Goal: Information Seeking & Learning: Understand process/instructions

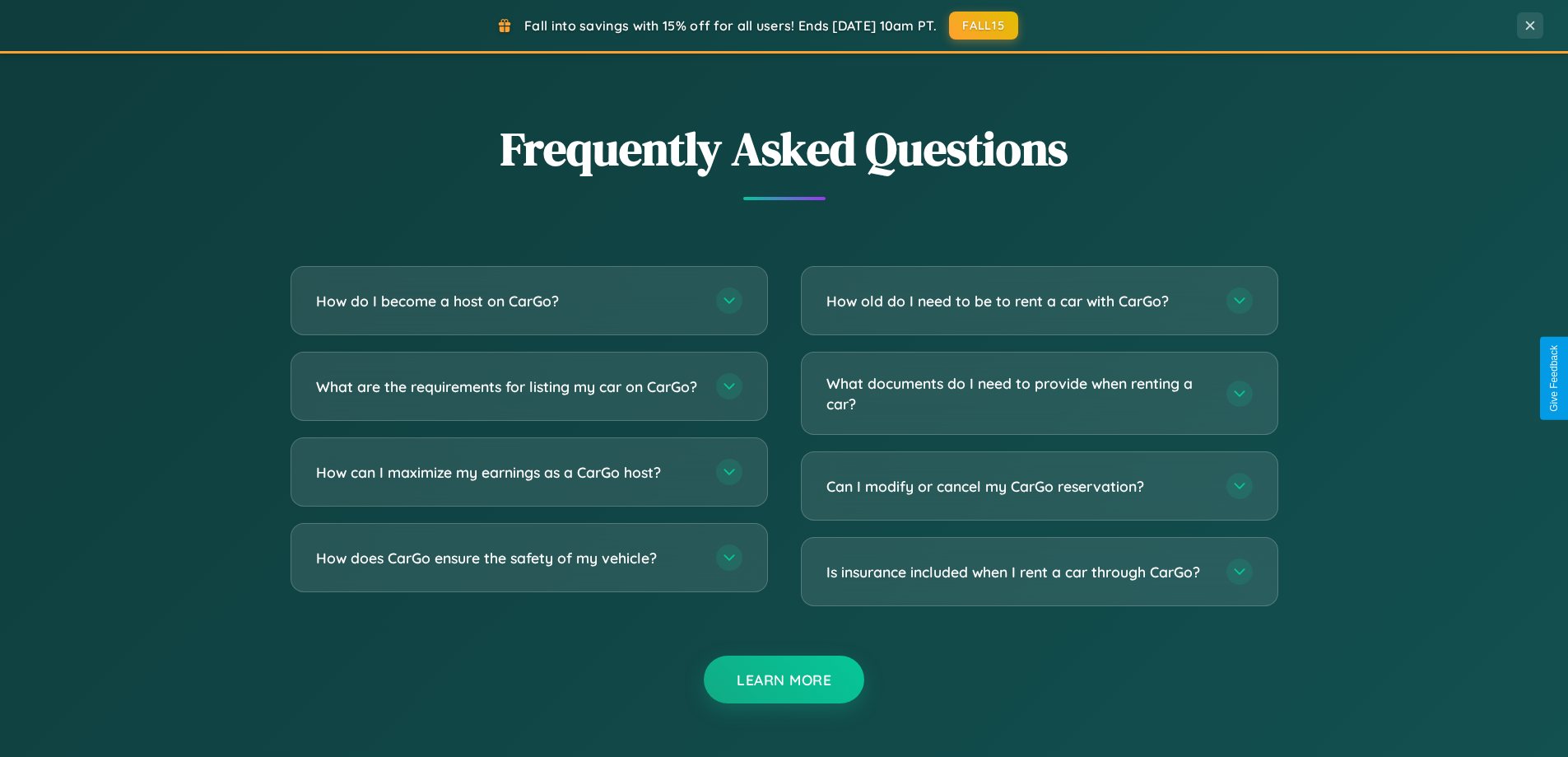
scroll to position [3169, 0]
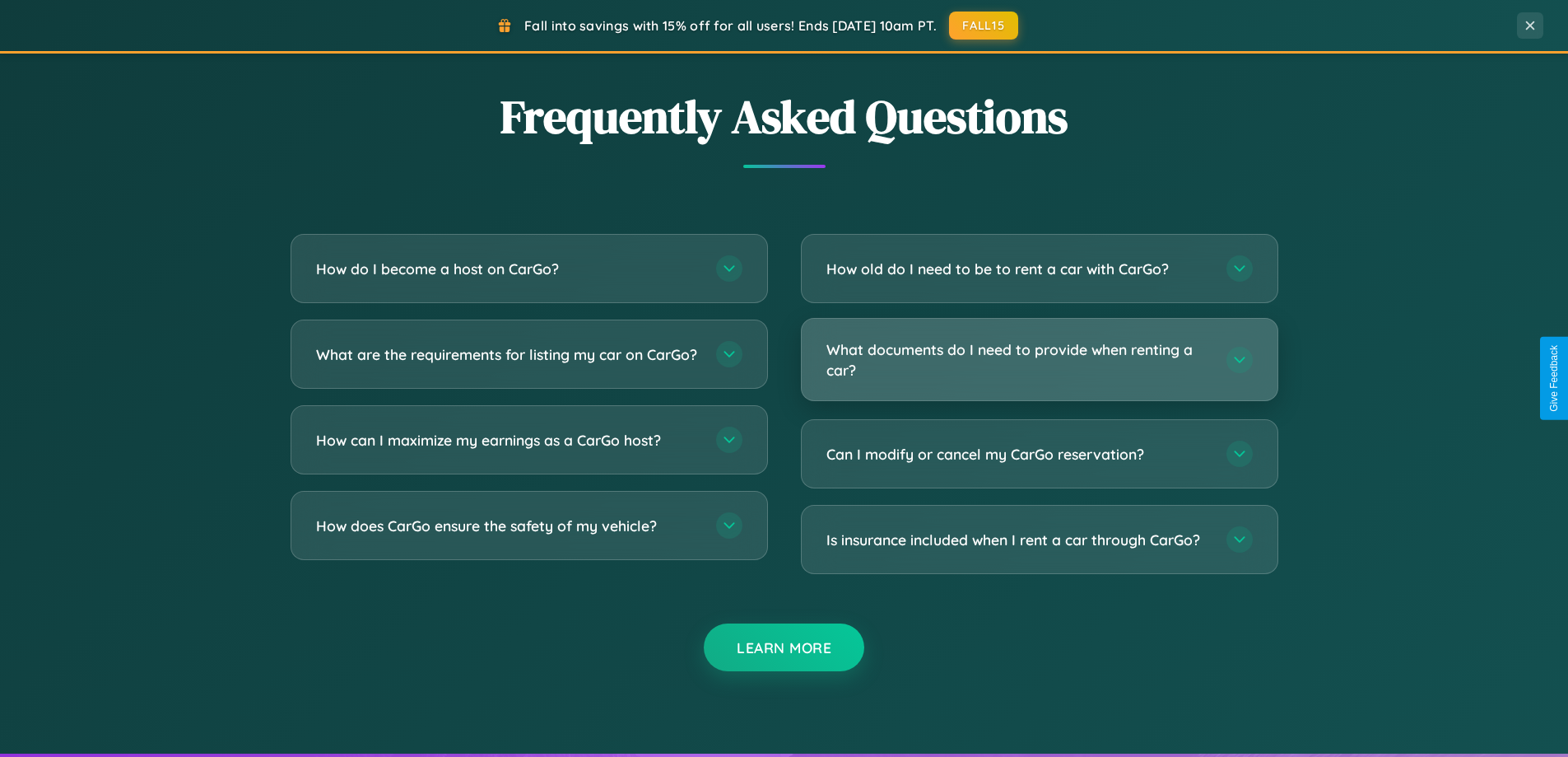
click at [1039, 360] on h3 "What documents do I need to provide when renting a car?" at bounding box center [1017, 359] width 383 height 40
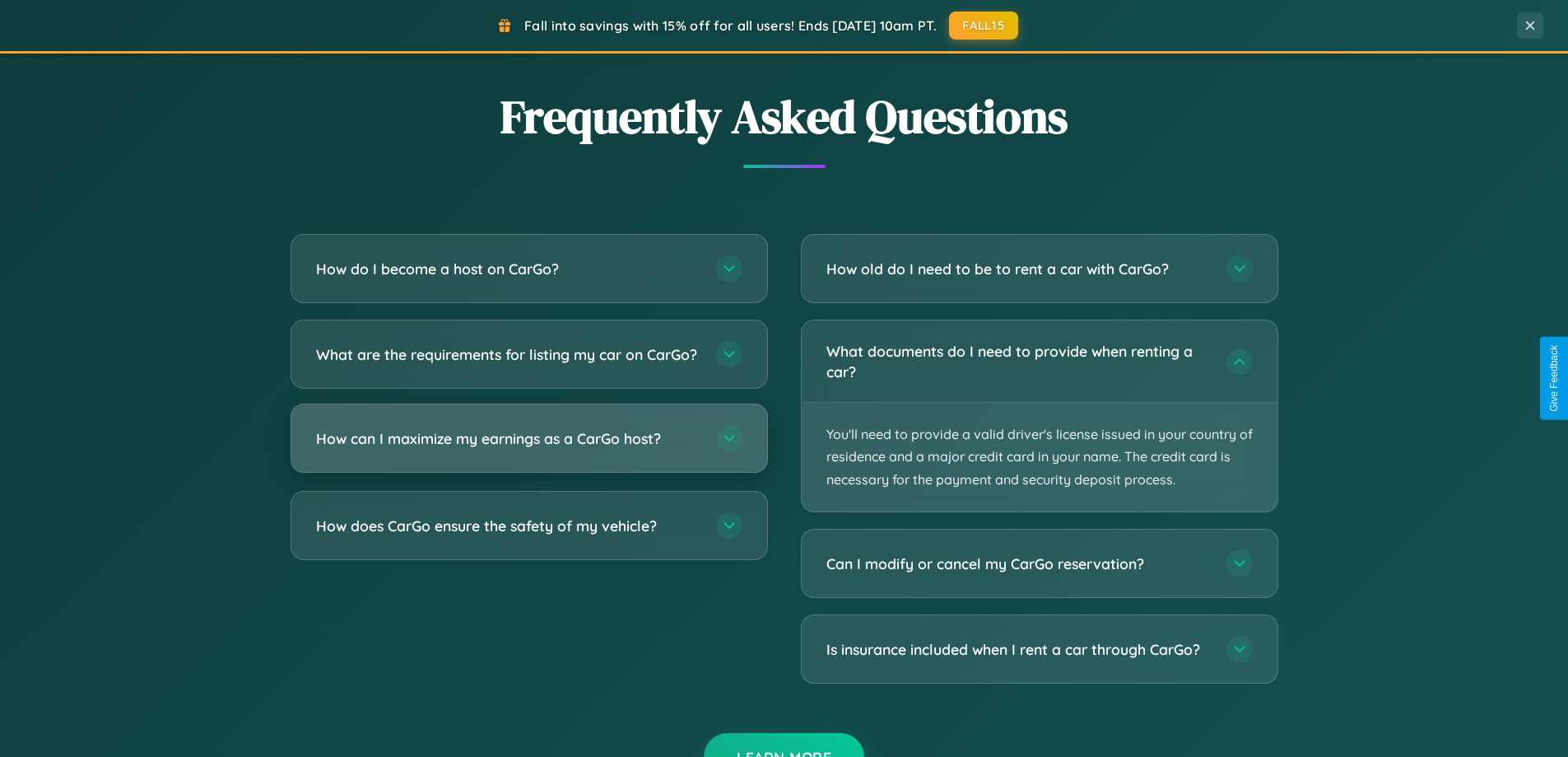
click at [528, 449] on h3 "How can I maximize my earnings as a CarGo host?" at bounding box center [508, 438] width 383 height 21
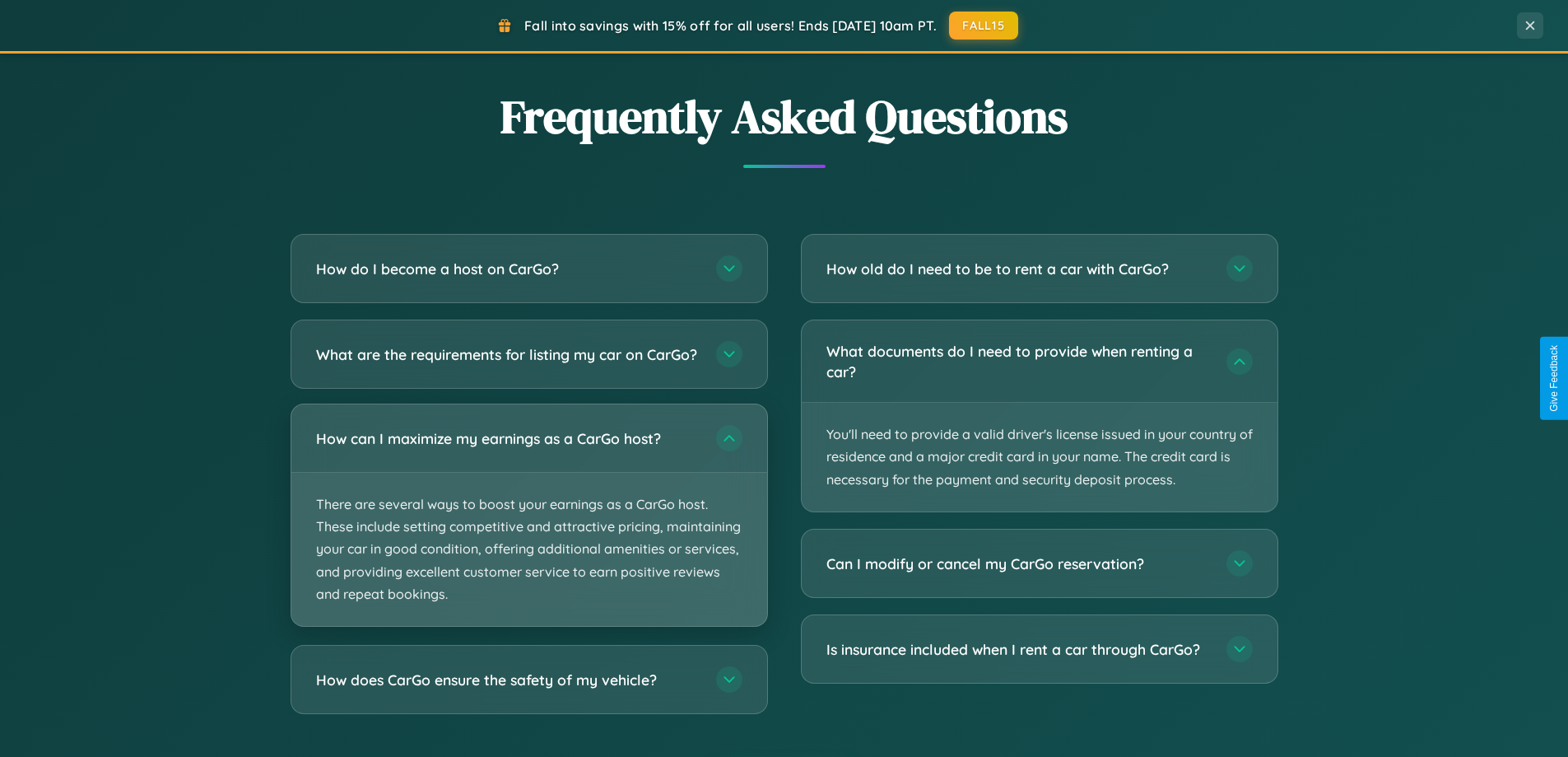
click at [528, 529] on p "There are several ways to boost your earnings as a CarGo host. These include se…" at bounding box center [528, 549] width 475 height 153
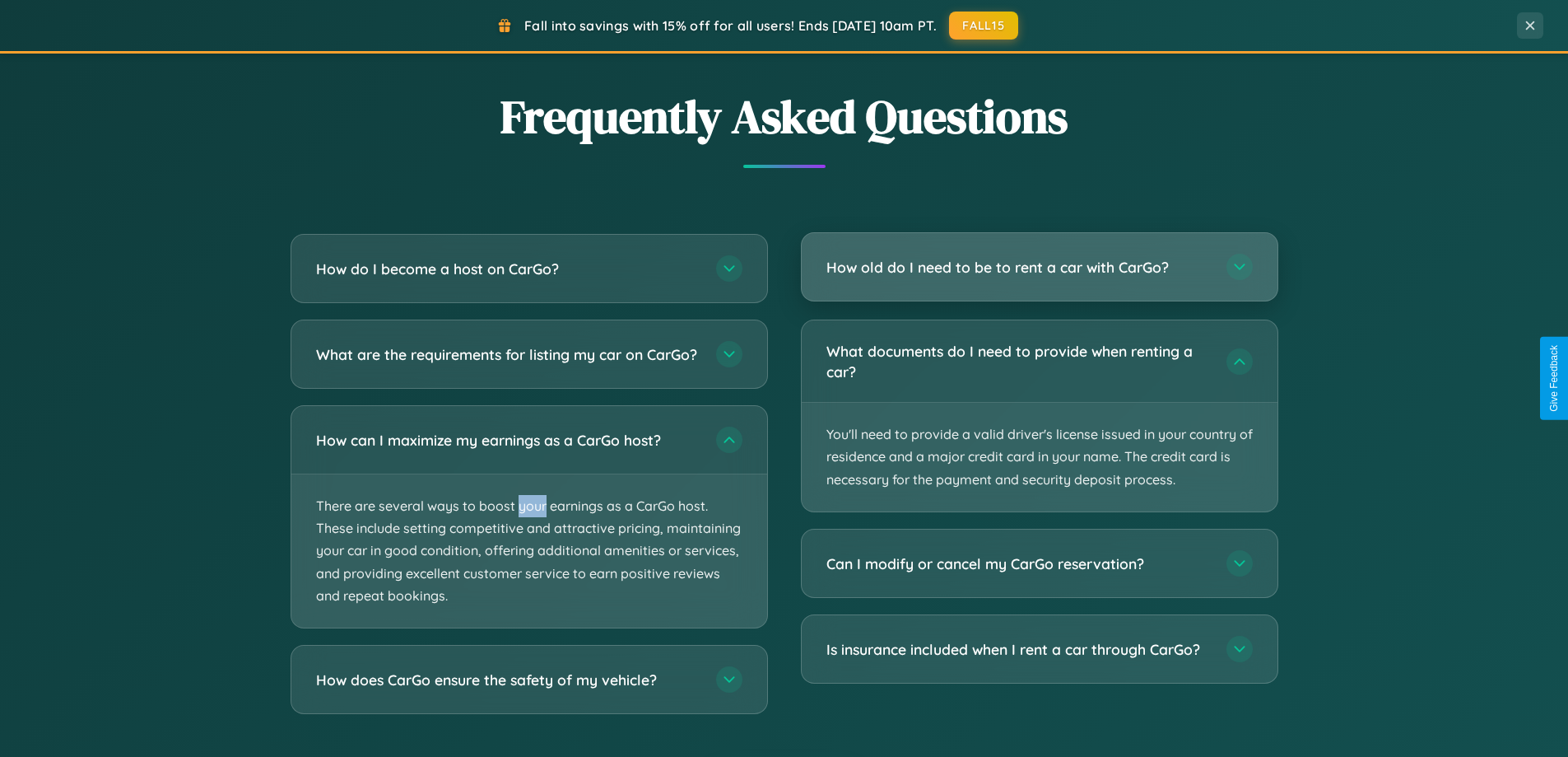
click at [1039, 267] on h3 "How old do I need to be to rent a car with CarGo?" at bounding box center [1017, 267] width 383 height 21
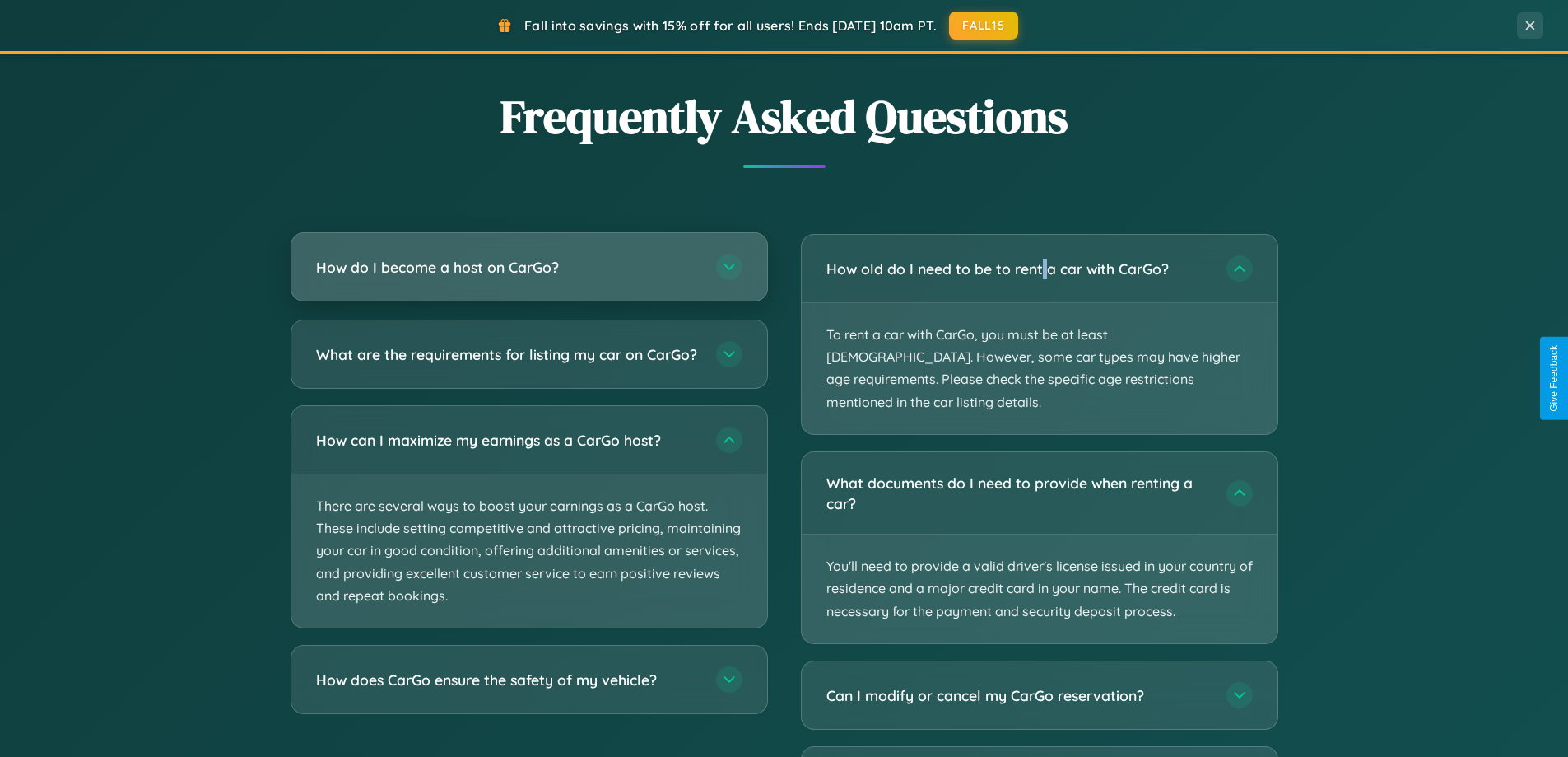
click at [528, 269] on h3 "How do I become a host on CarGo?" at bounding box center [508, 267] width 383 height 21
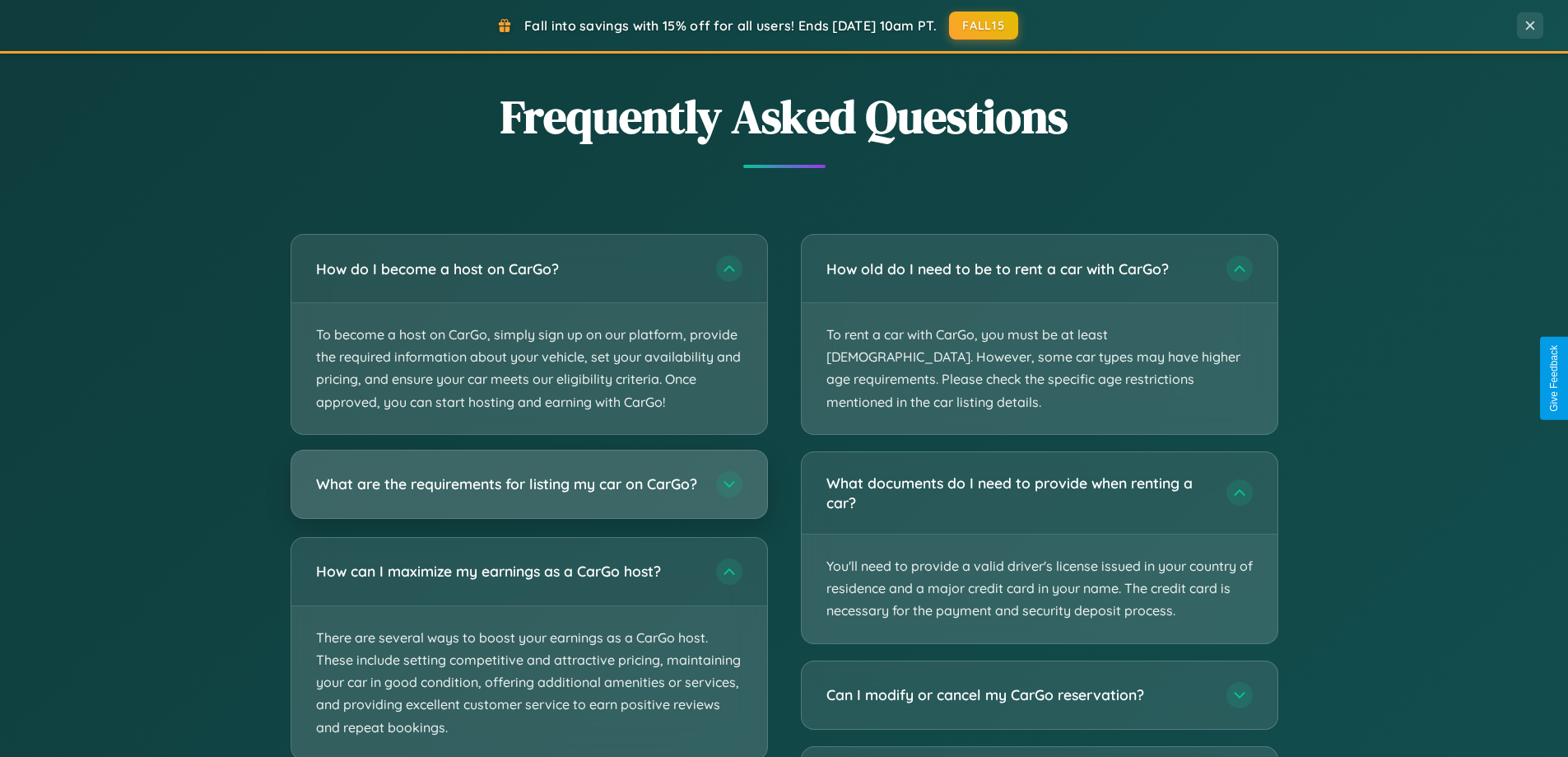
click at [528, 491] on h3 "What are the requirements for listing my car on CarGo?" at bounding box center [508, 483] width 383 height 21
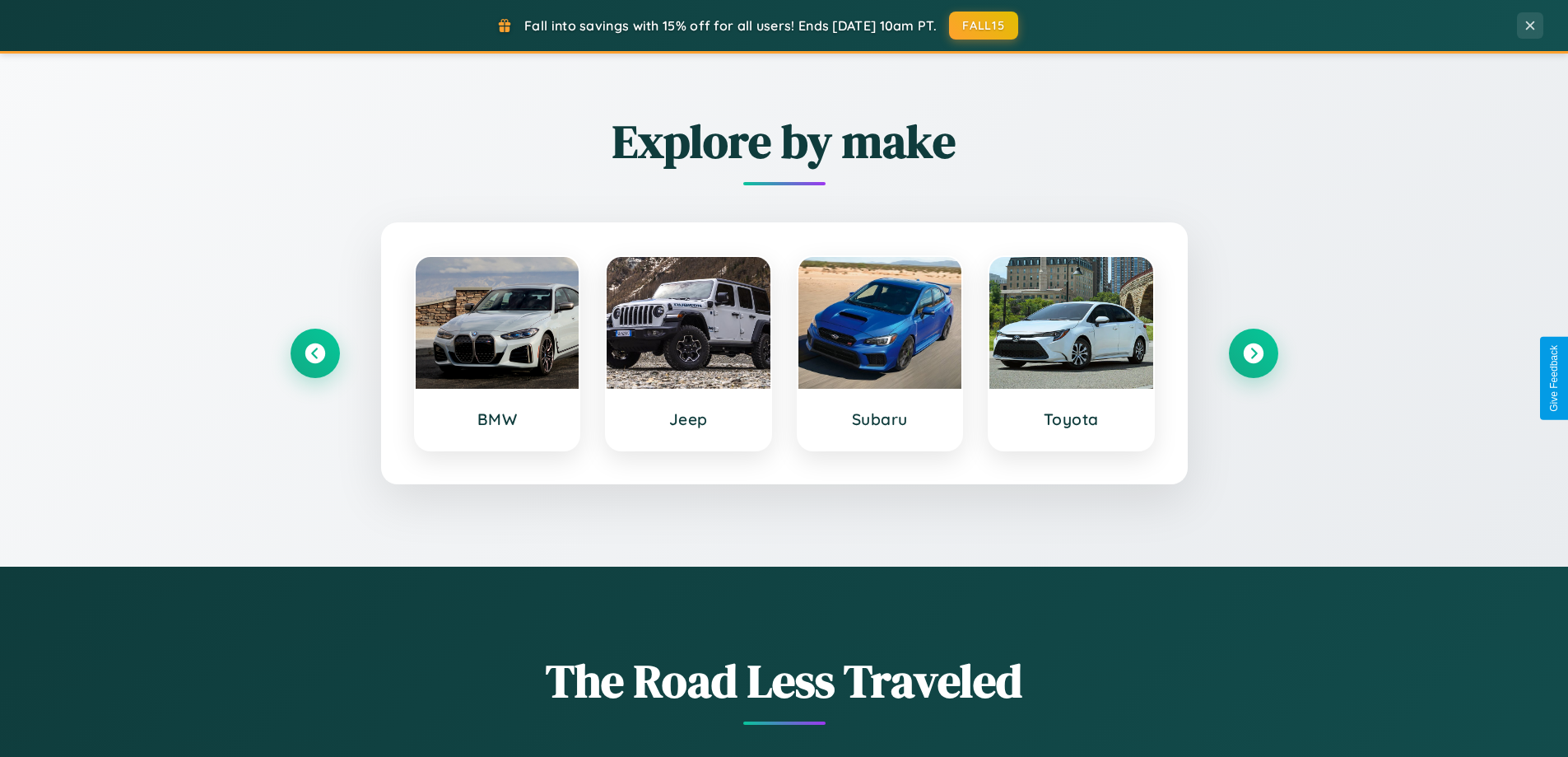
scroll to position [0, 0]
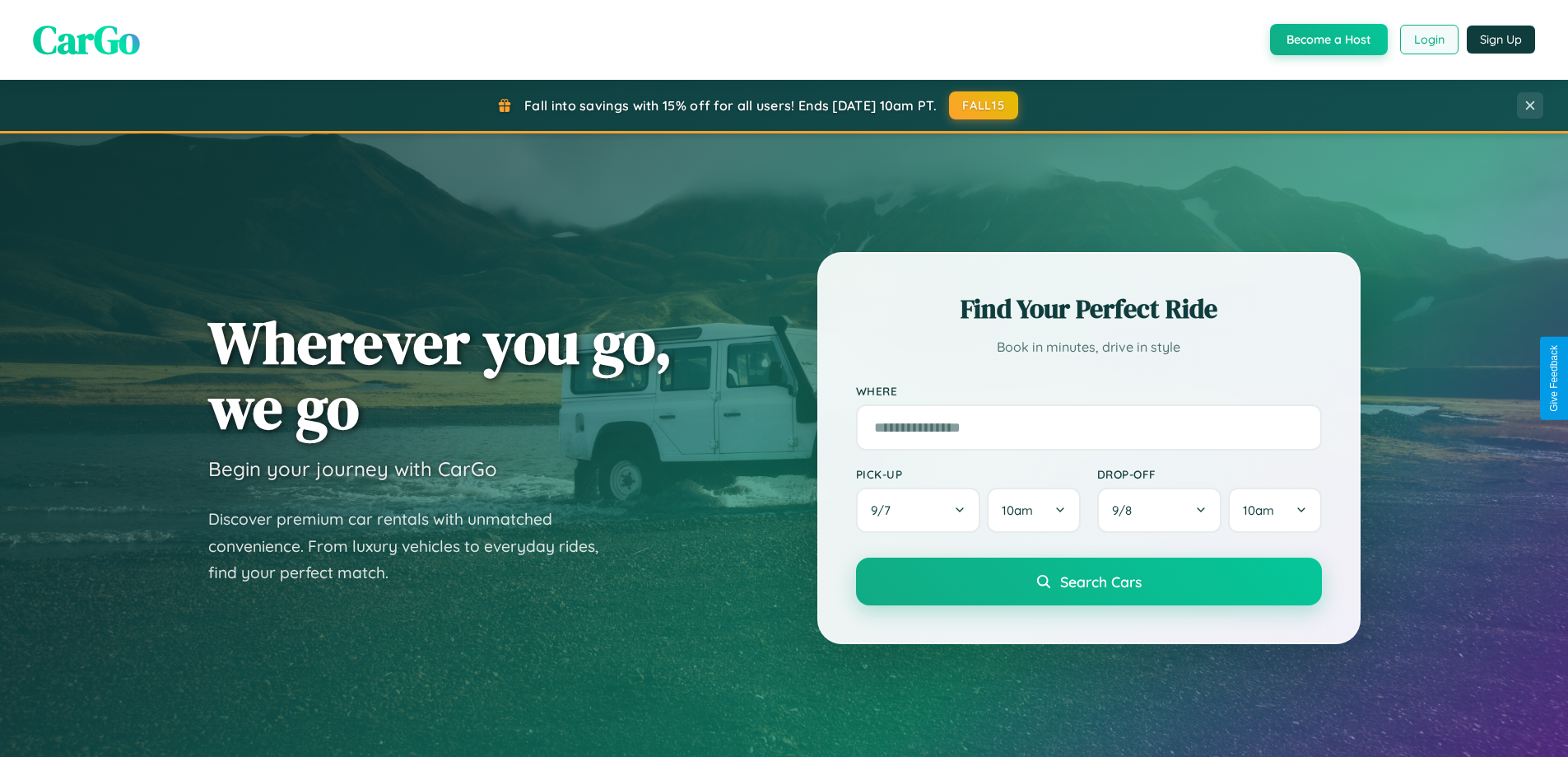
click at [1428, 39] on button "Login" at bounding box center [1430, 39] width 59 height 29
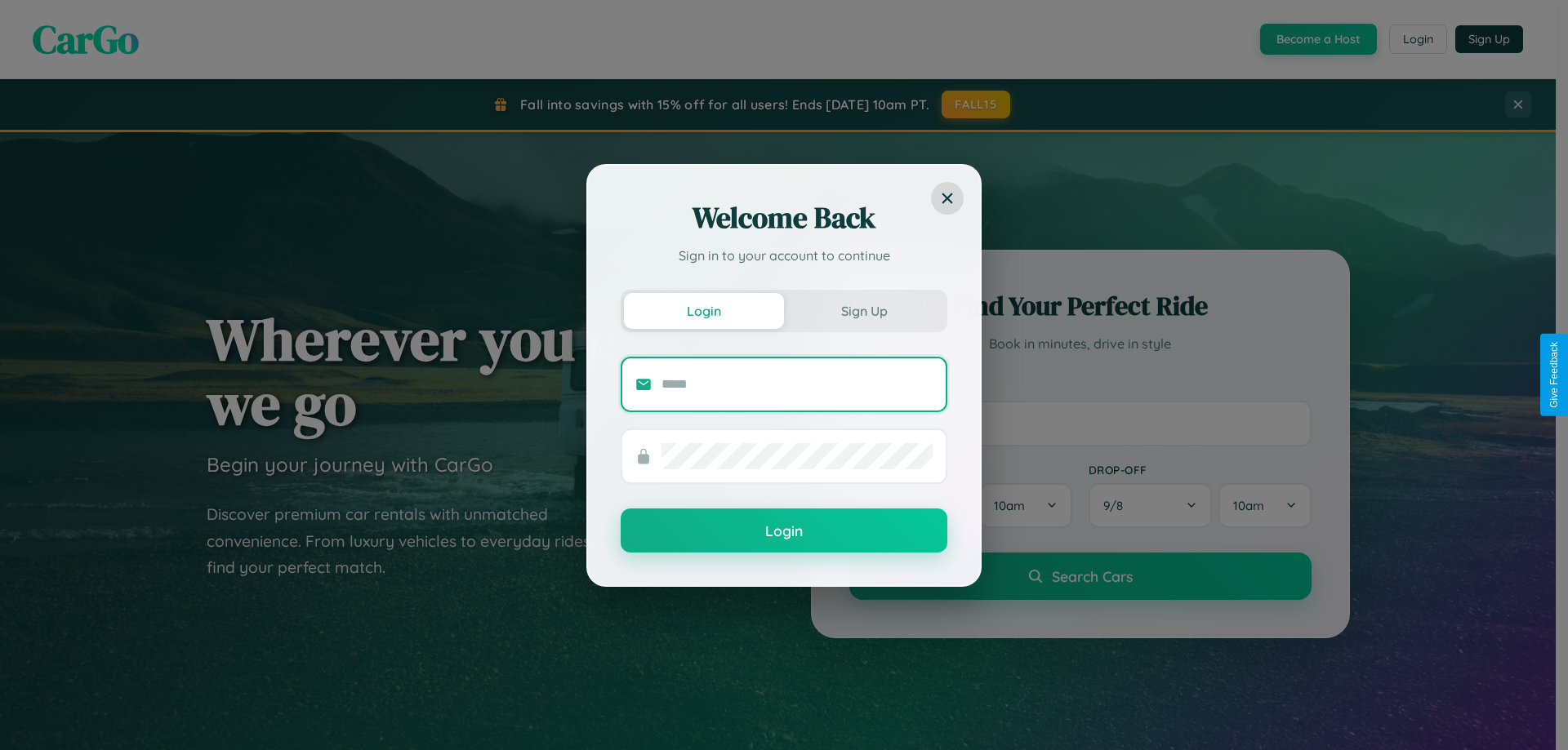
click at [797, 384] on input "text" at bounding box center [796, 384] width 271 height 26
type input "**********"
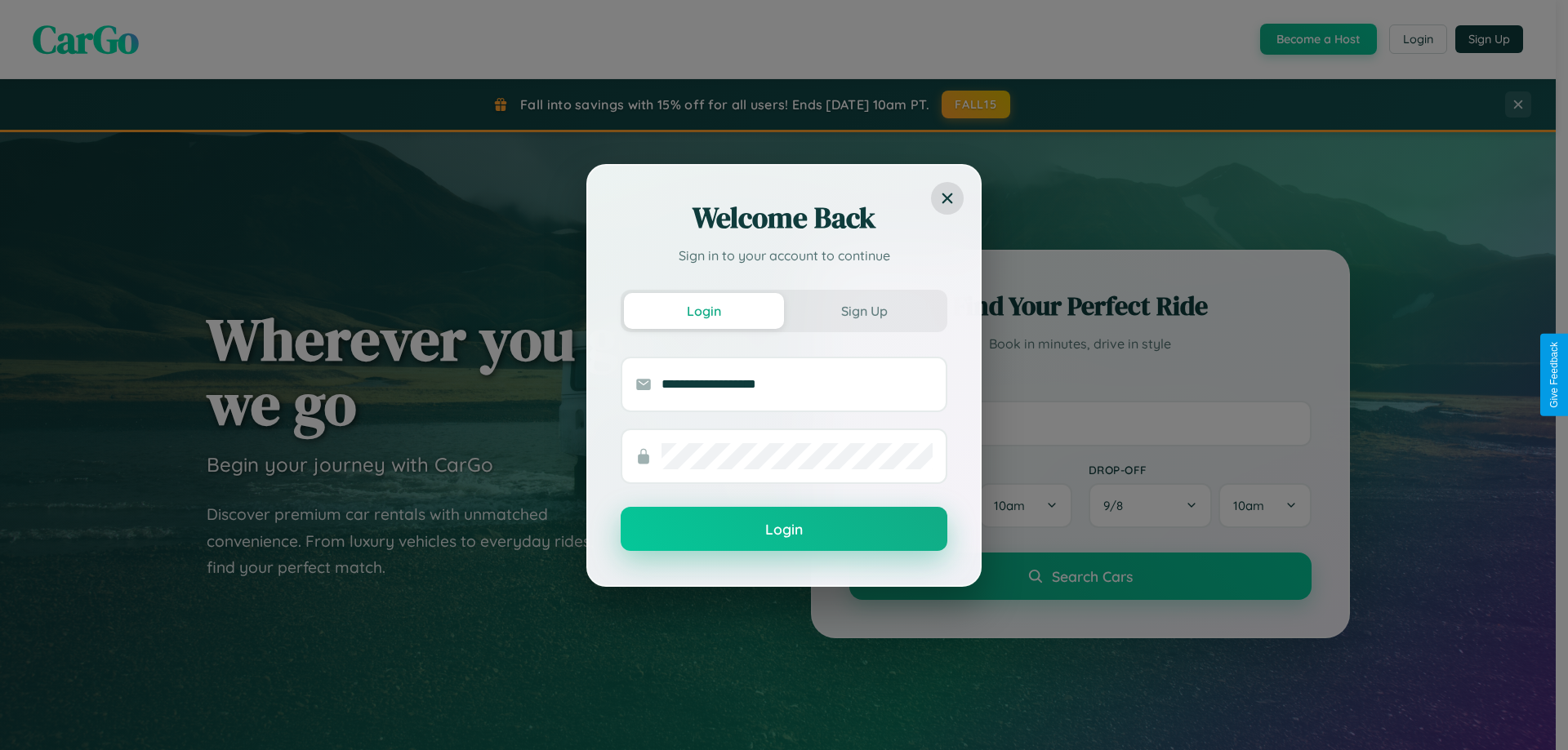
click at [784, 529] on button "Login" at bounding box center [784, 528] width 327 height 44
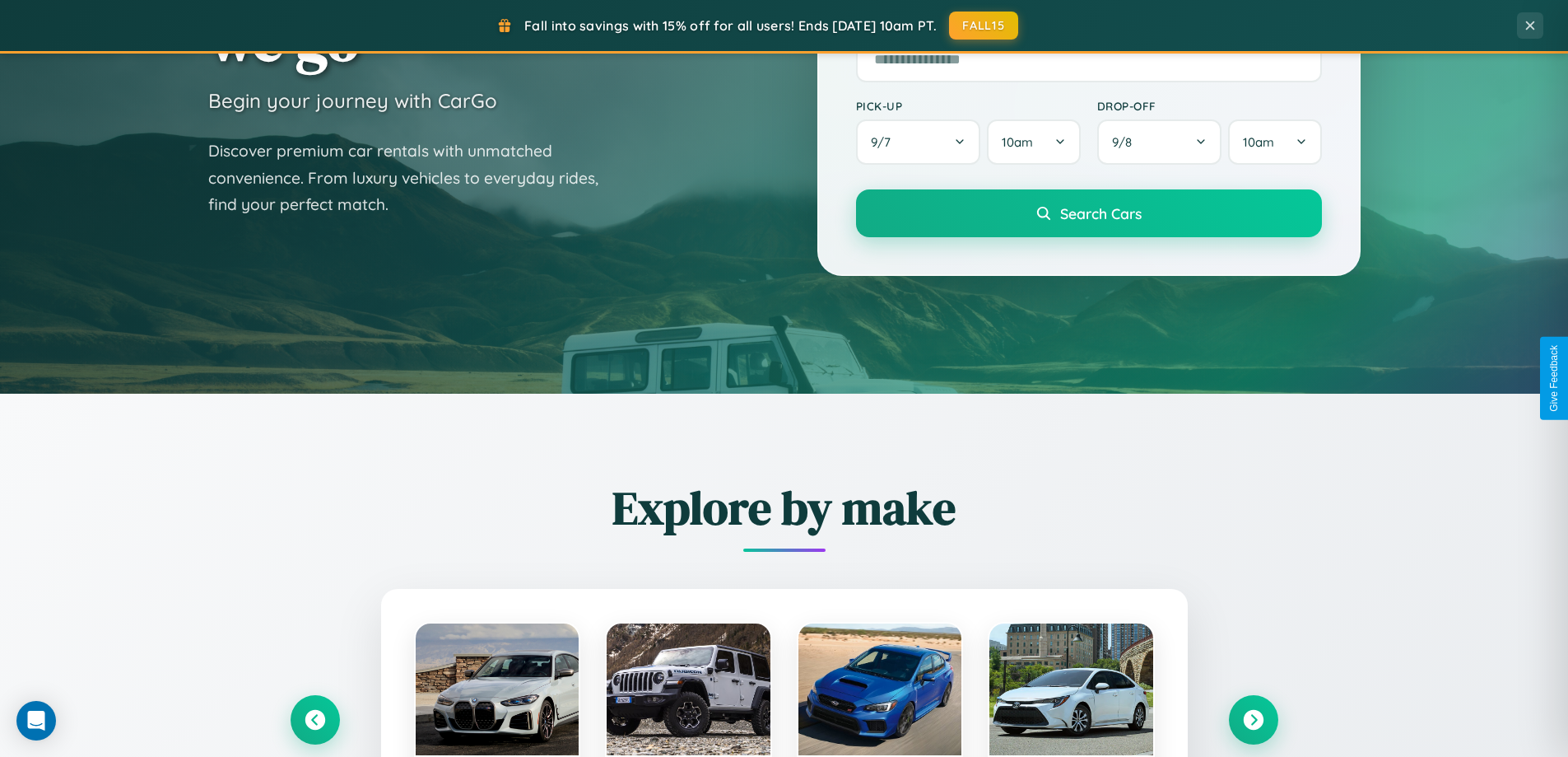
scroll to position [710, 0]
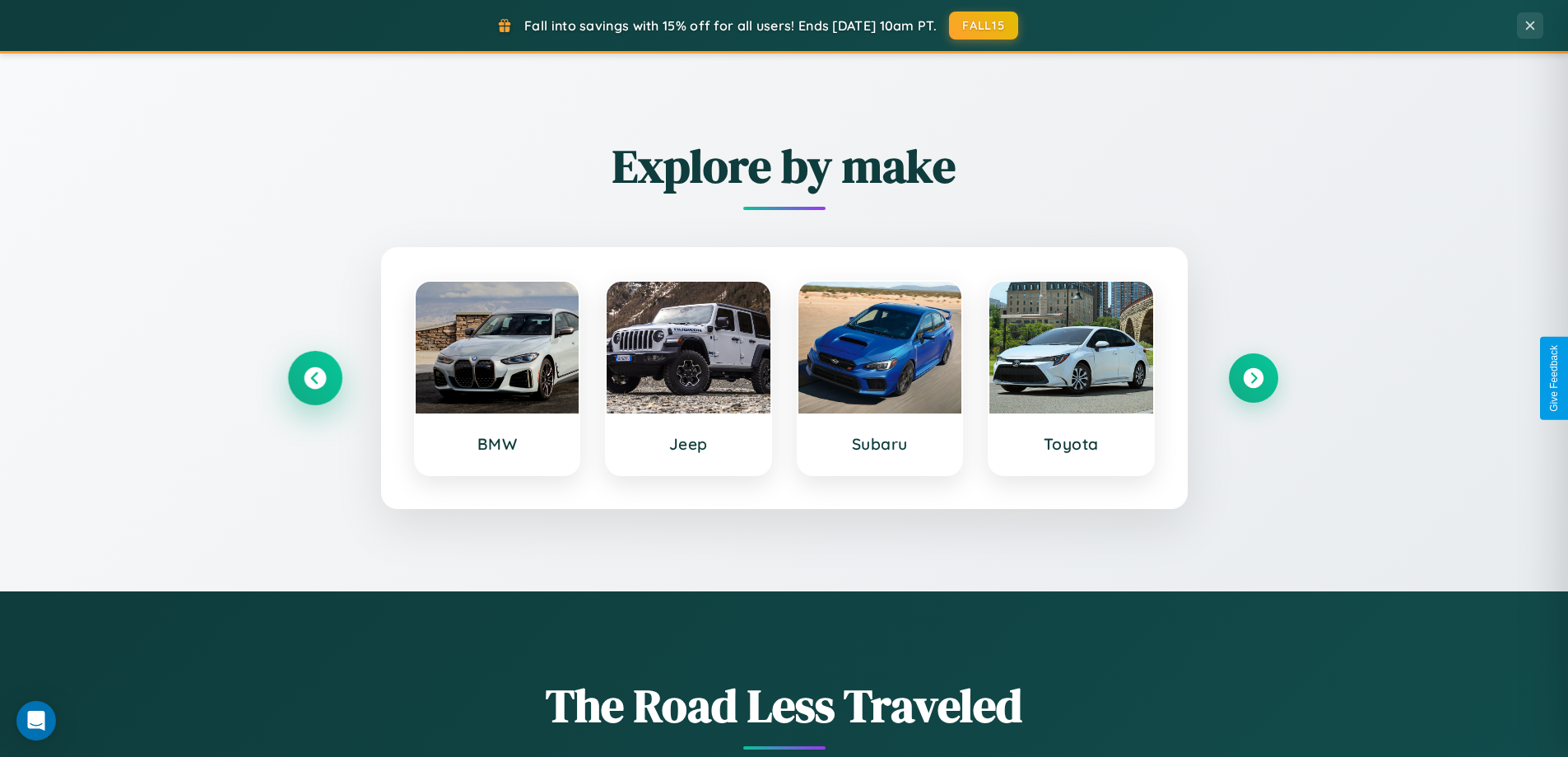
click at [315, 378] on icon at bounding box center [315, 378] width 23 height 23
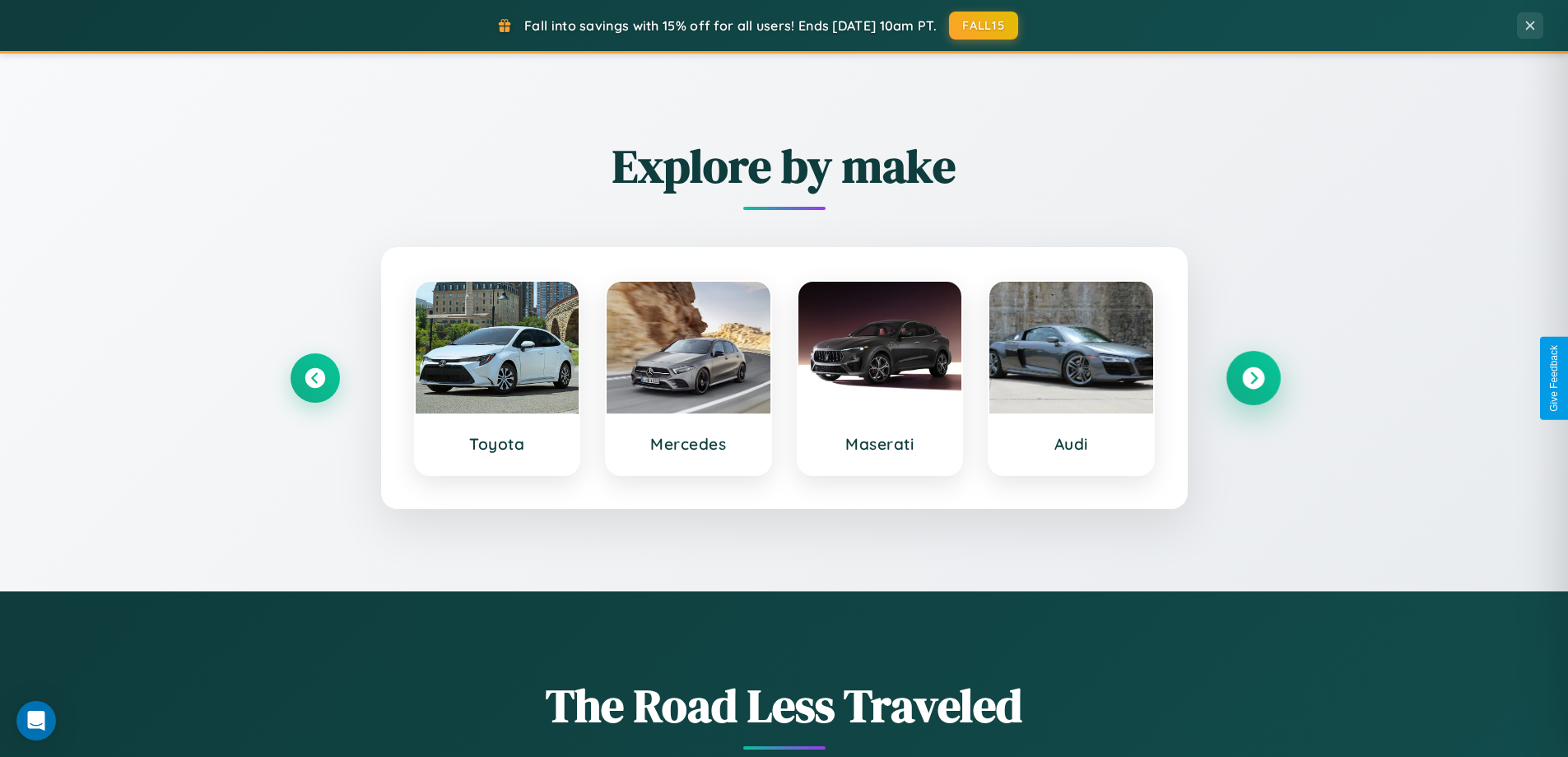
click at [1252, 378] on icon at bounding box center [1252, 378] width 23 height 23
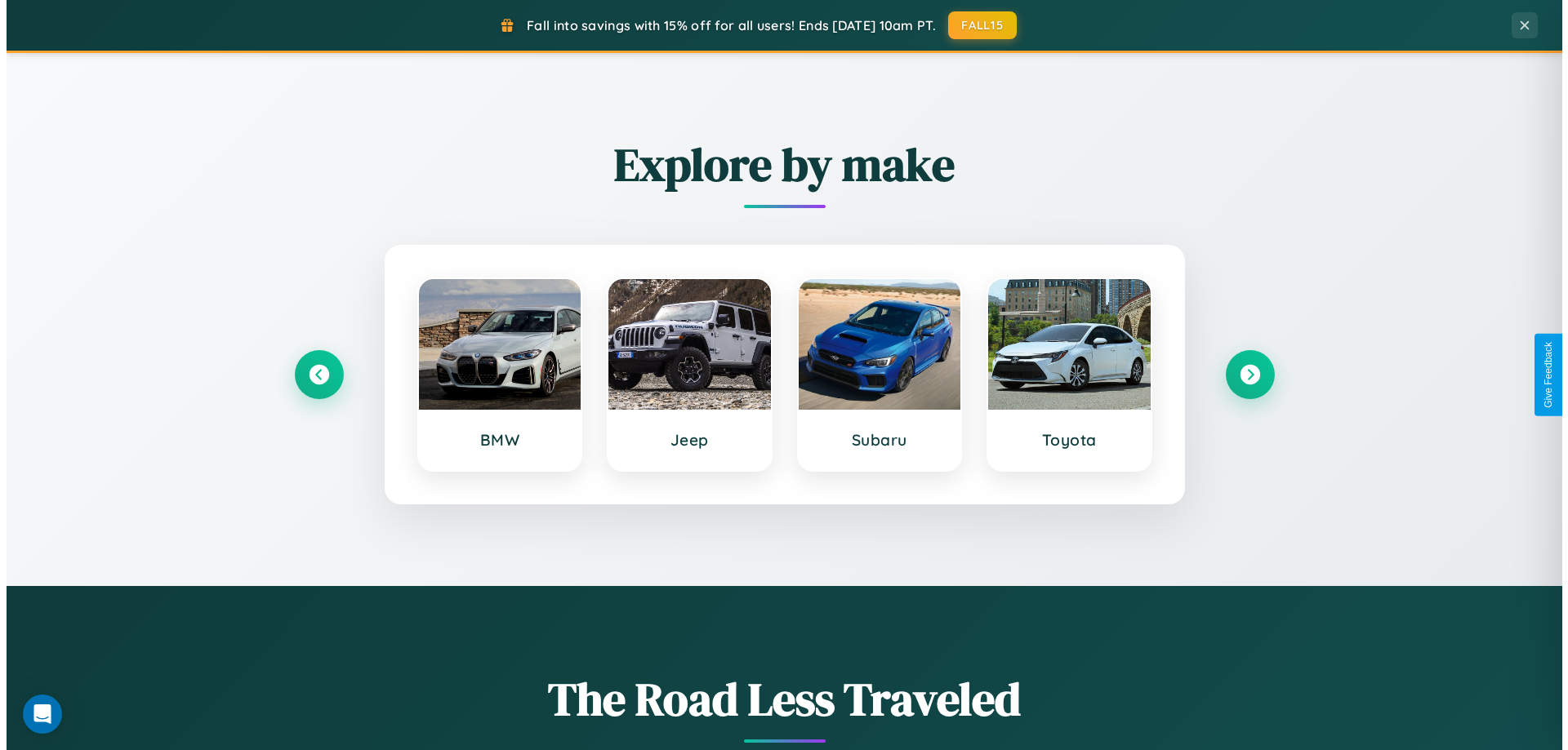
scroll to position [0, 0]
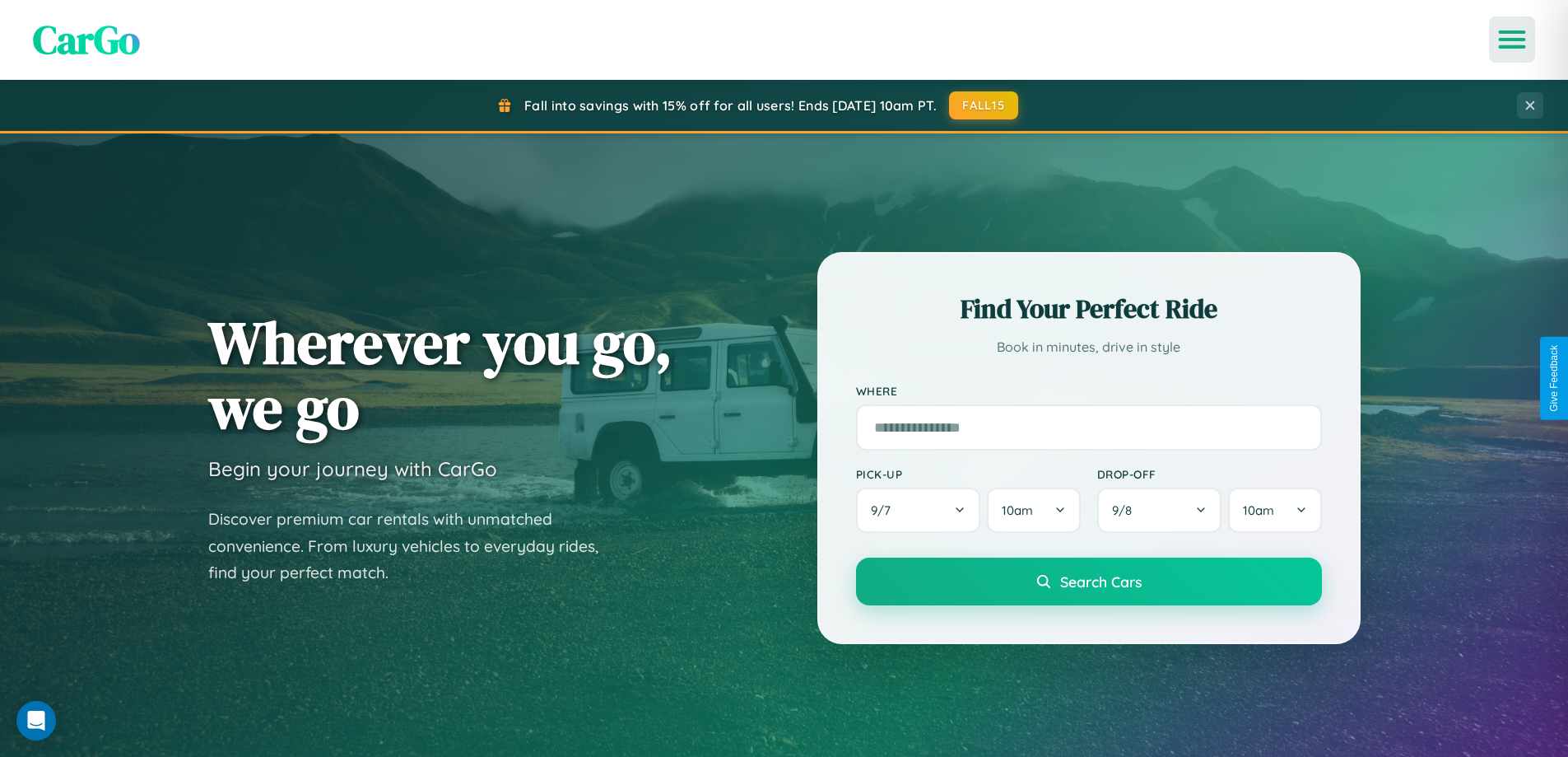
click at [1512, 39] on icon "Open menu" at bounding box center [1512, 39] width 24 height 15
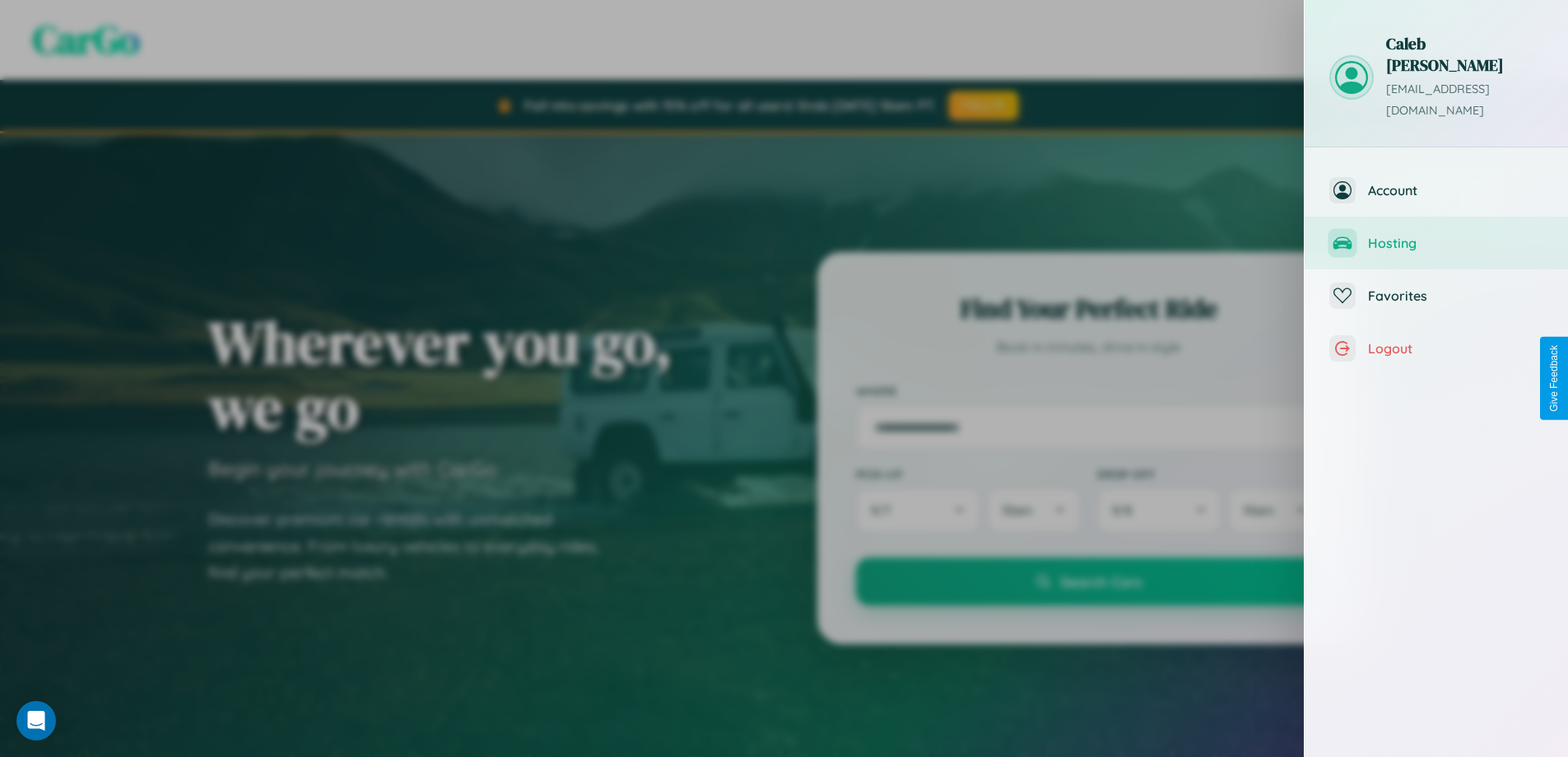
click at [1437, 234] on span "Hosting" at bounding box center [1455, 242] width 175 height 17
